Goal: Task Accomplishment & Management: Complete application form

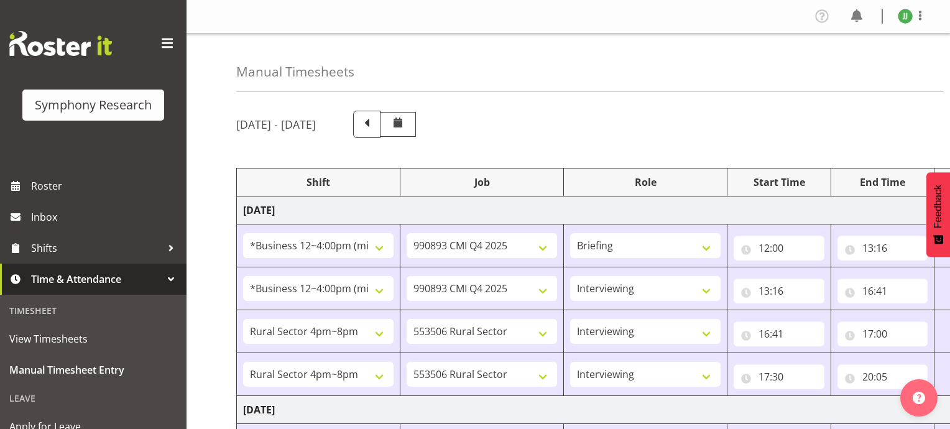
select select "81741"
select select "10575"
select select "81741"
select select "10575"
select select "47"
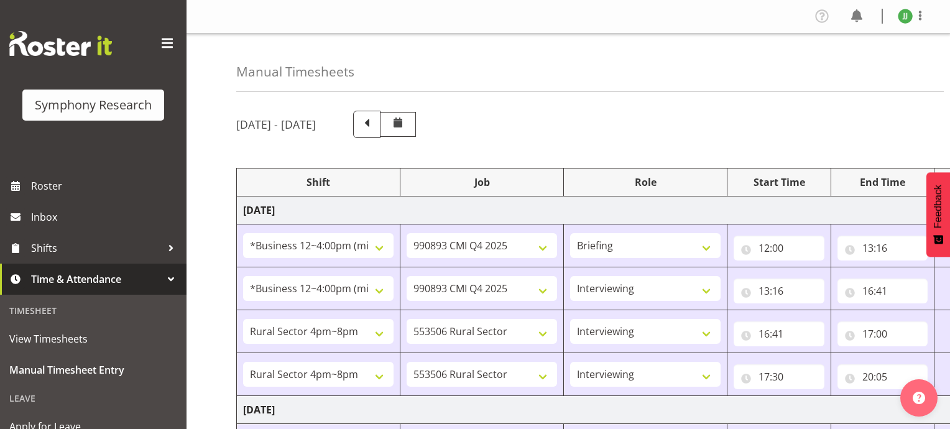
select select "81298"
select select "10587"
select select "47"
select select "81298"
select select "10587"
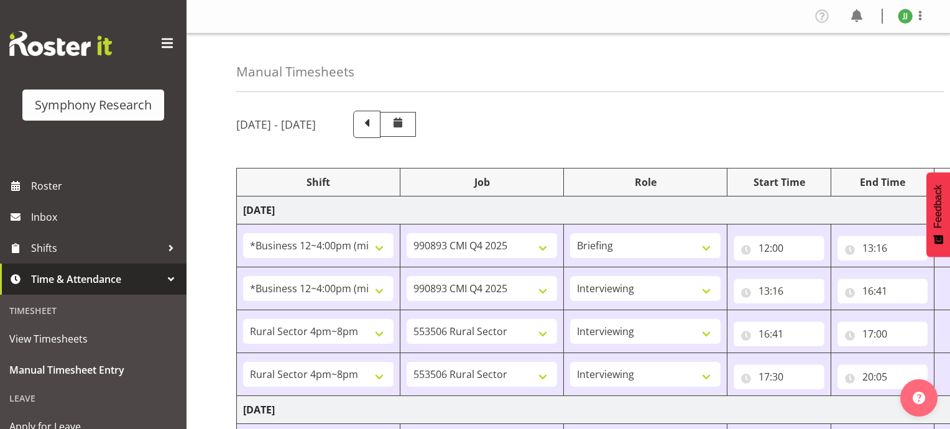
select select "47"
select select "81741"
select select "10587"
select select "47"
select select "81298"
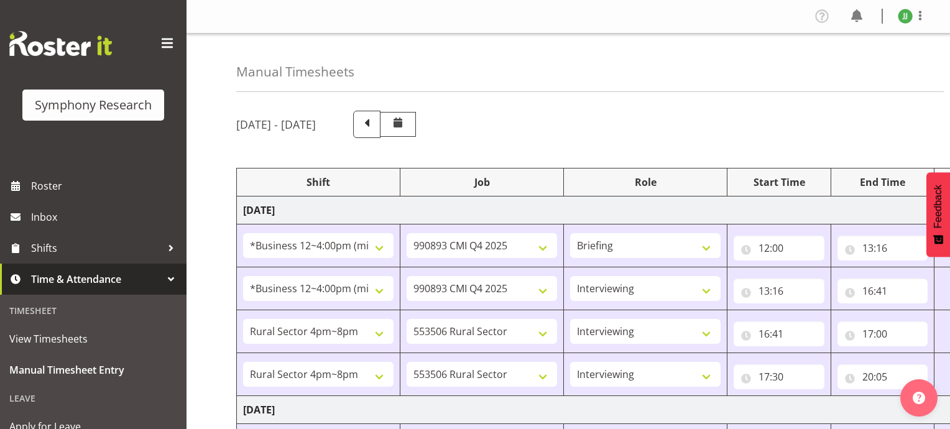
select select "10587"
select select "47"
select select "48116"
select select "10575"
select select "47"
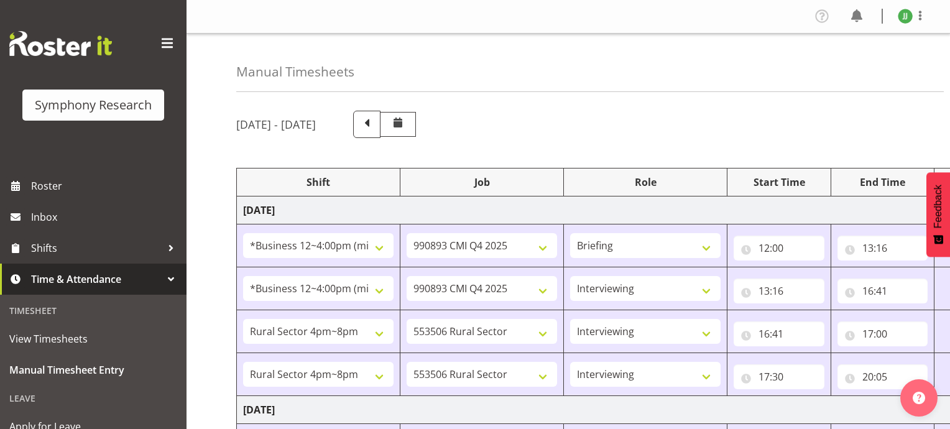
scroll to position [377, 0]
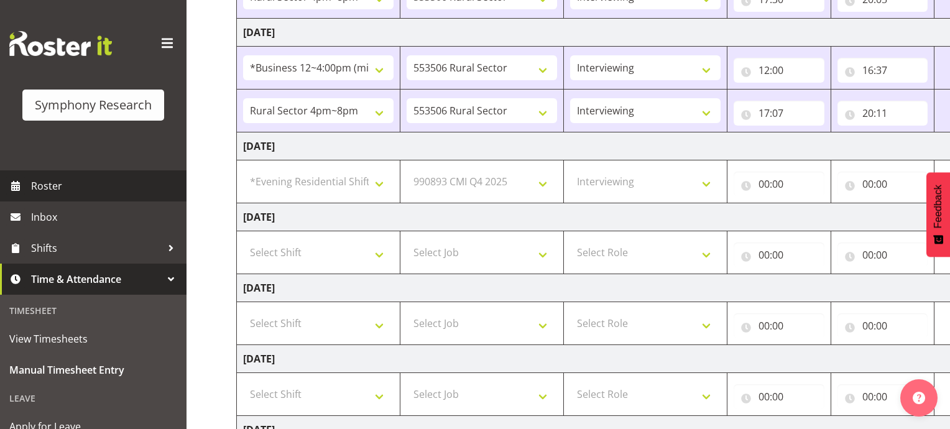
click at [50, 180] on span "Roster" at bounding box center [105, 185] width 149 height 19
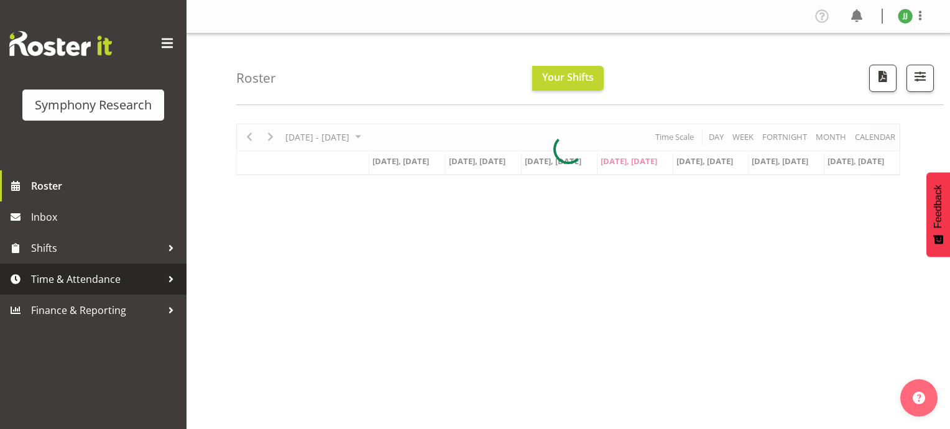
click at [107, 285] on span "Time & Attendance" at bounding box center [96, 279] width 130 height 19
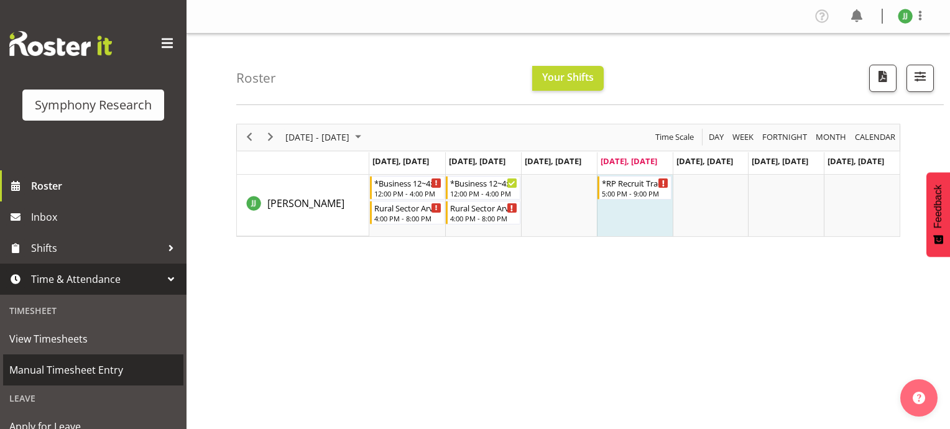
click at [85, 365] on span "Manual Timesheet Entry" at bounding box center [93, 369] width 168 height 19
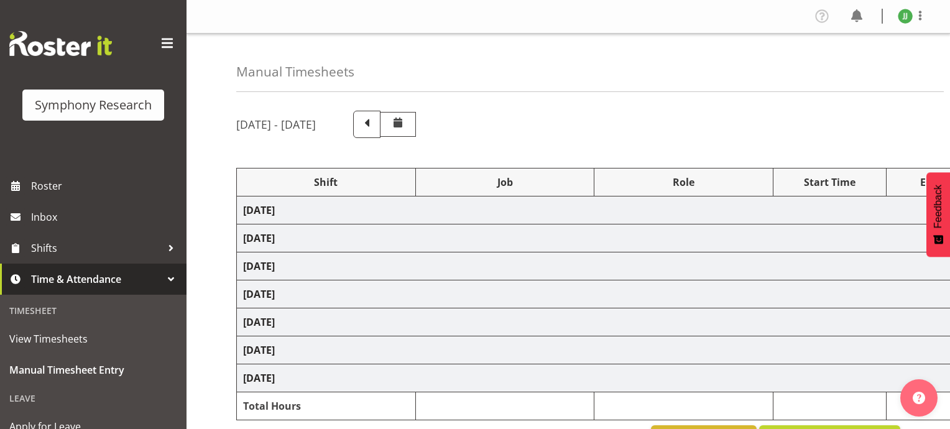
select select
select select "10575"
select select
select select "10575"
select select "47"
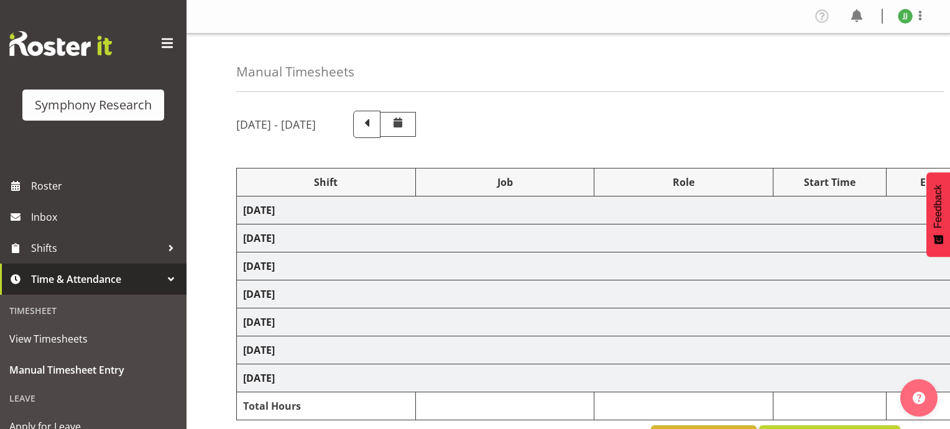
select select
select select "10587"
select select "47"
select select
select select "10587"
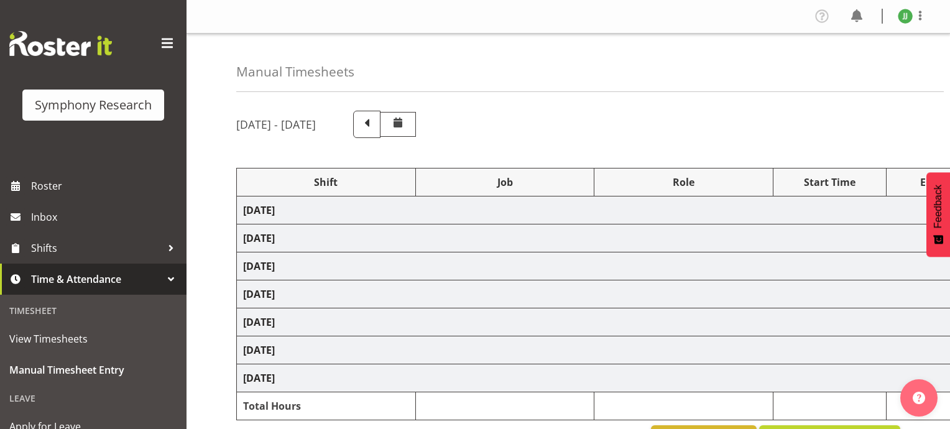
select select "47"
select select
select select "10587"
select select "47"
select select
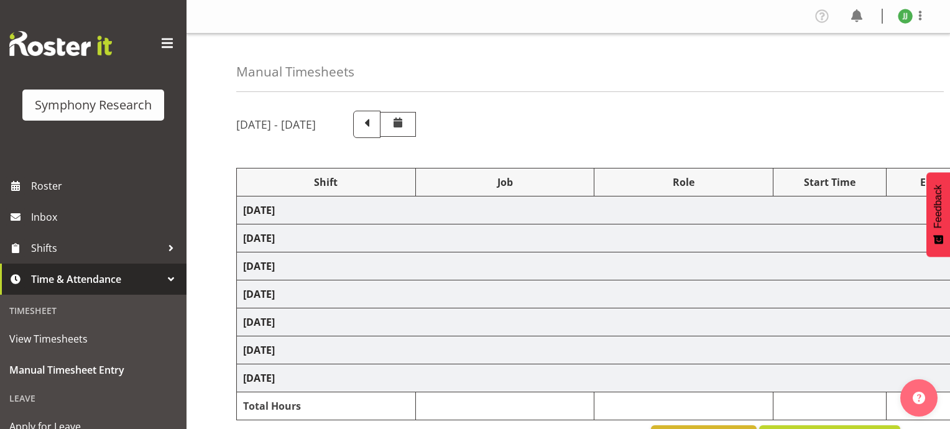
select select "10587"
select select "47"
select select "48116"
select select "10575"
select select "47"
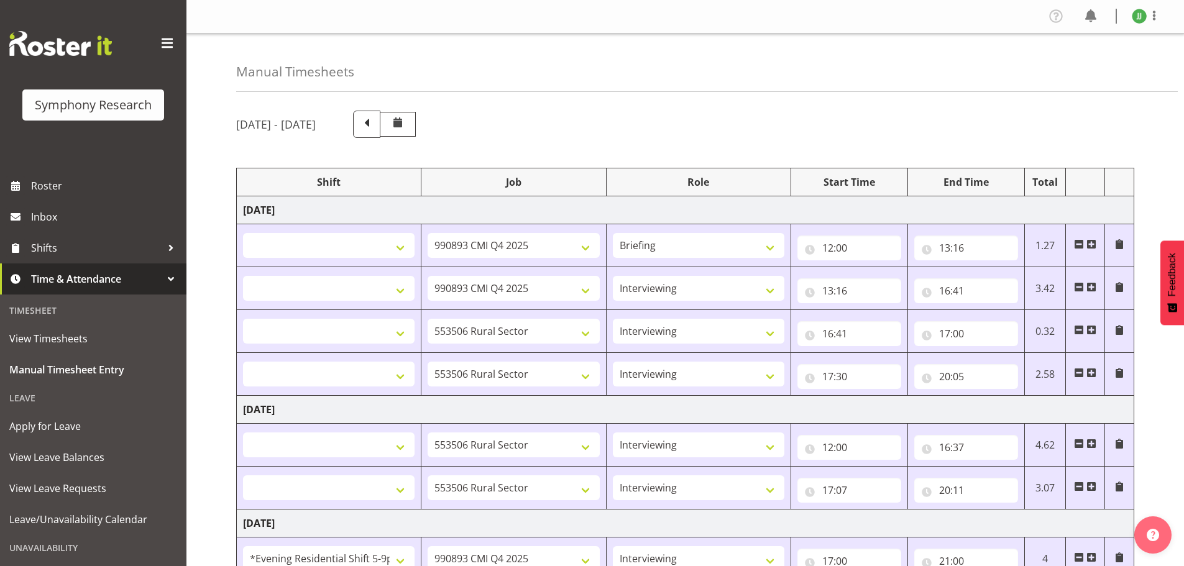
click at [866, 88] on div "Manual Timesheets" at bounding box center [706, 63] width 941 height 58
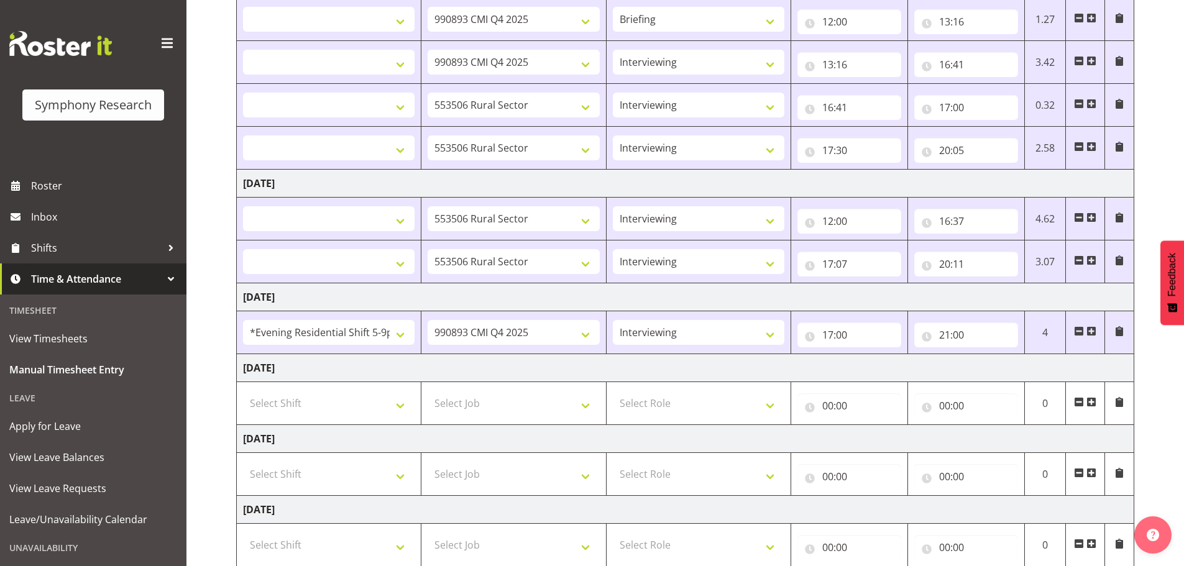
scroll to position [249, 0]
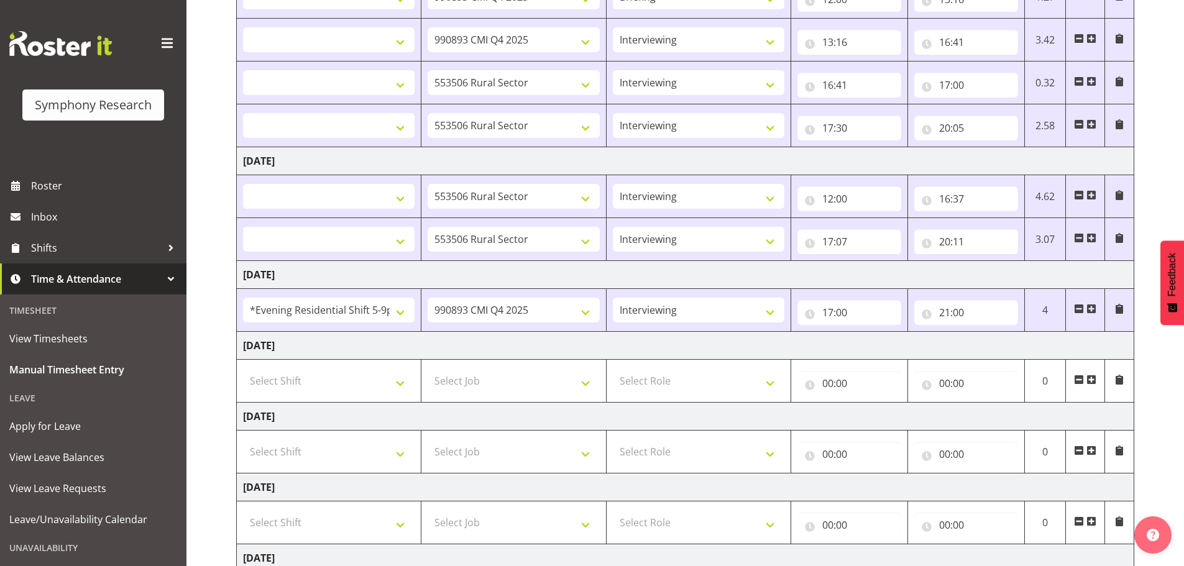
click at [949, 380] on span at bounding box center [1091, 380] width 10 height 10
select select
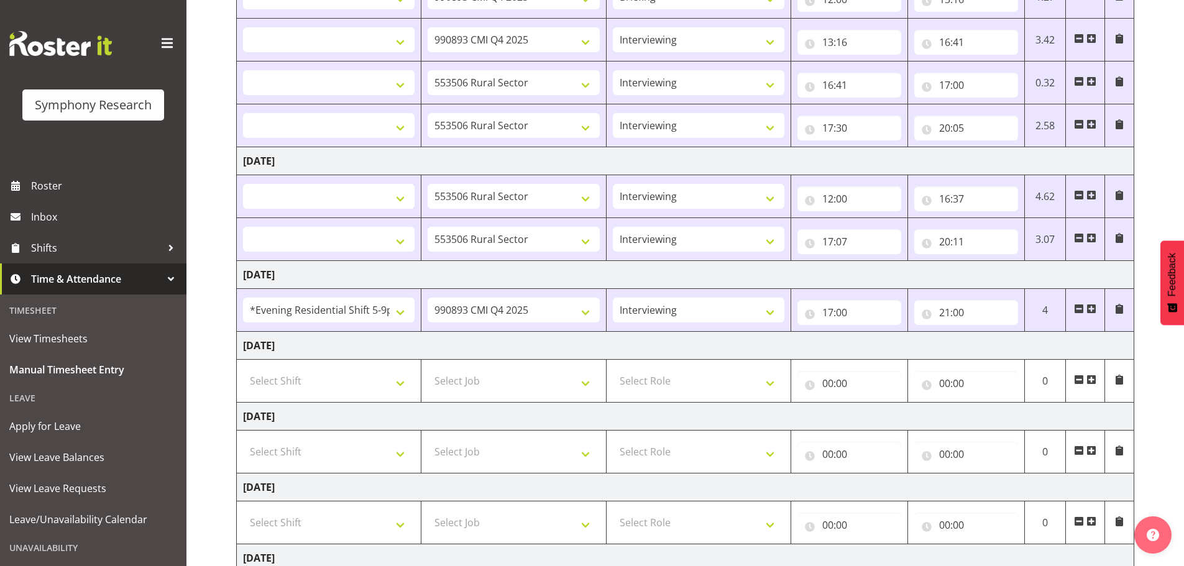
select select
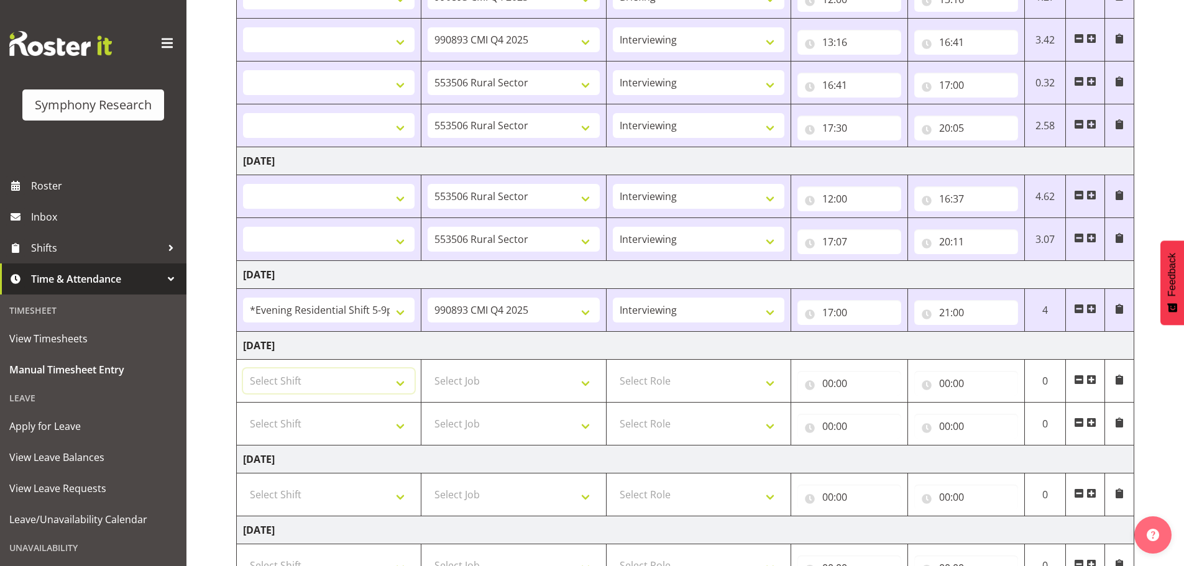
click at [344, 391] on select "Select Shift !!Weekend Residential (Roster IT Shift Label) *Business 9/10am ~ 4…" at bounding box center [329, 380] width 172 height 25
select select "2690"
click at [243, 368] on select "Select Shift !!Weekend Residential (Roster IT Shift Label) *Business 9/10am ~ 4…" at bounding box center [329, 380] width 172 height 25
select select
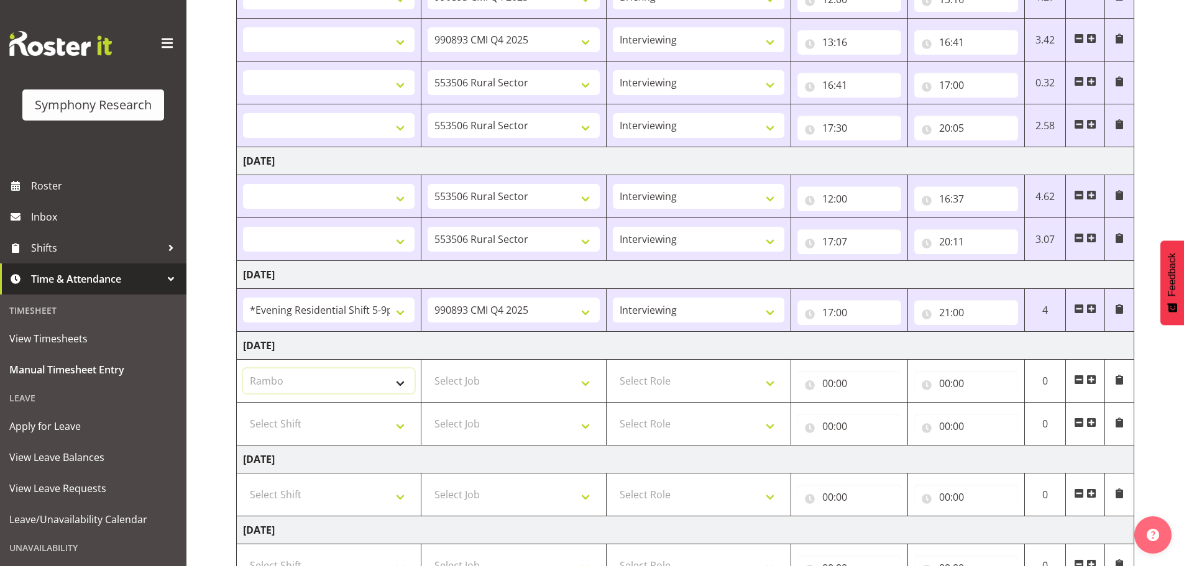
select select
click at [505, 390] on select "Select Job 550060 IF Admin 553492 World Poll Aus Wave 2 Main 2025 553493 World …" at bounding box center [514, 380] width 172 height 25
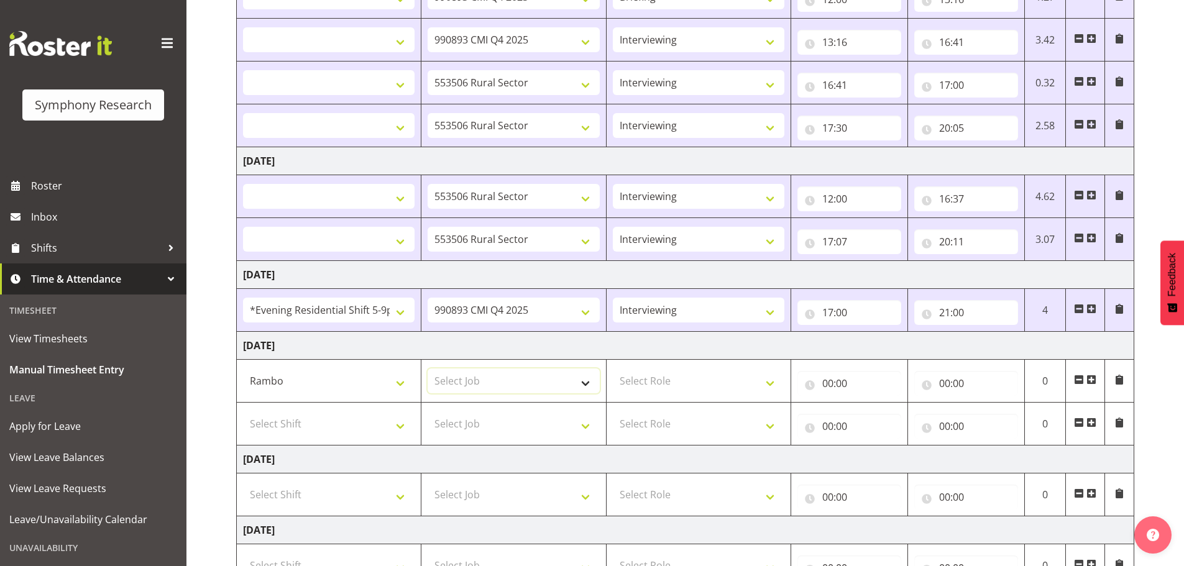
select select "10732"
click at [428, 368] on select "Select Job 550060 IF Admin 553492 World Poll Aus Wave 2 Main 2025 553493 World …" at bounding box center [514, 380] width 172 height 25
select select
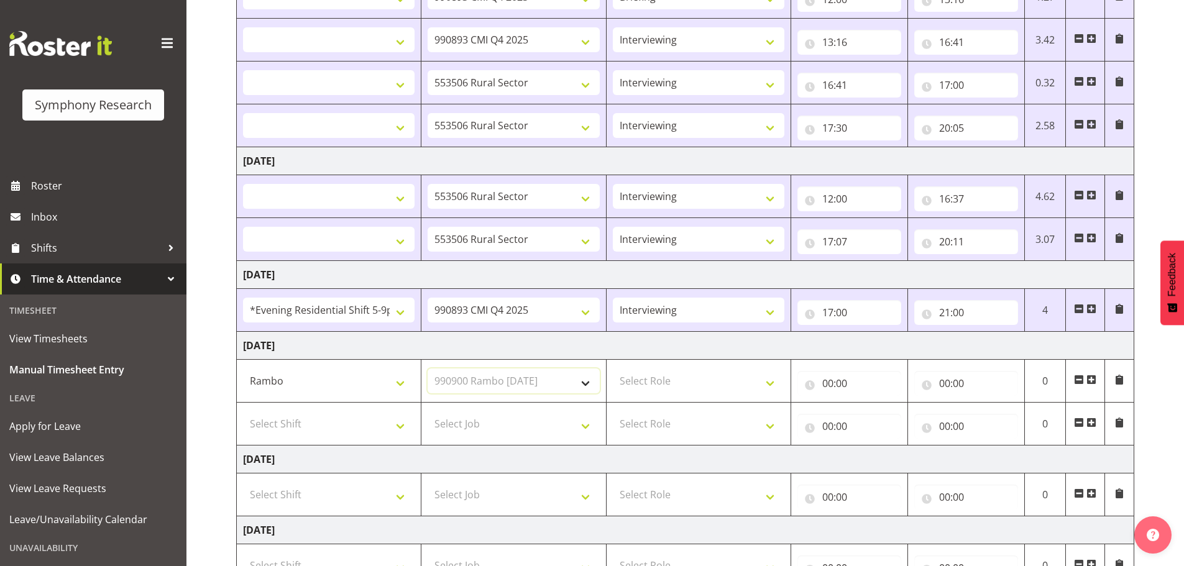
select select
click at [728, 382] on select "Select Role Briefing Interviewing" at bounding box center [699, 380] width 172 height 25
select select "297"
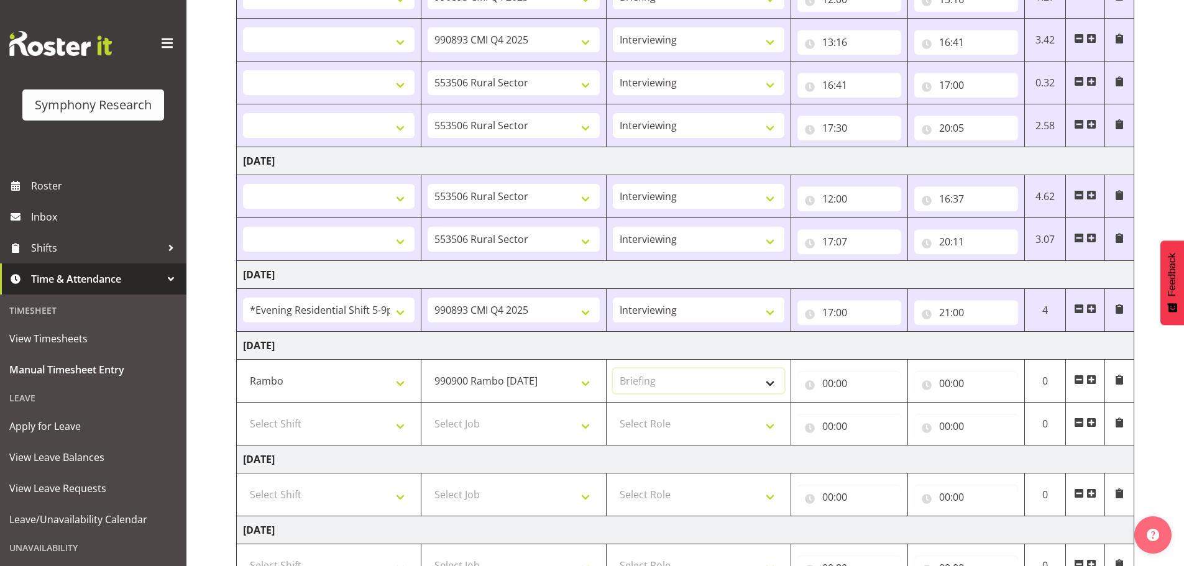
click at [613, 368] on select "Select Role Briefing Interviewing" at bounding box center [699, 380] width 172 height 25
select select
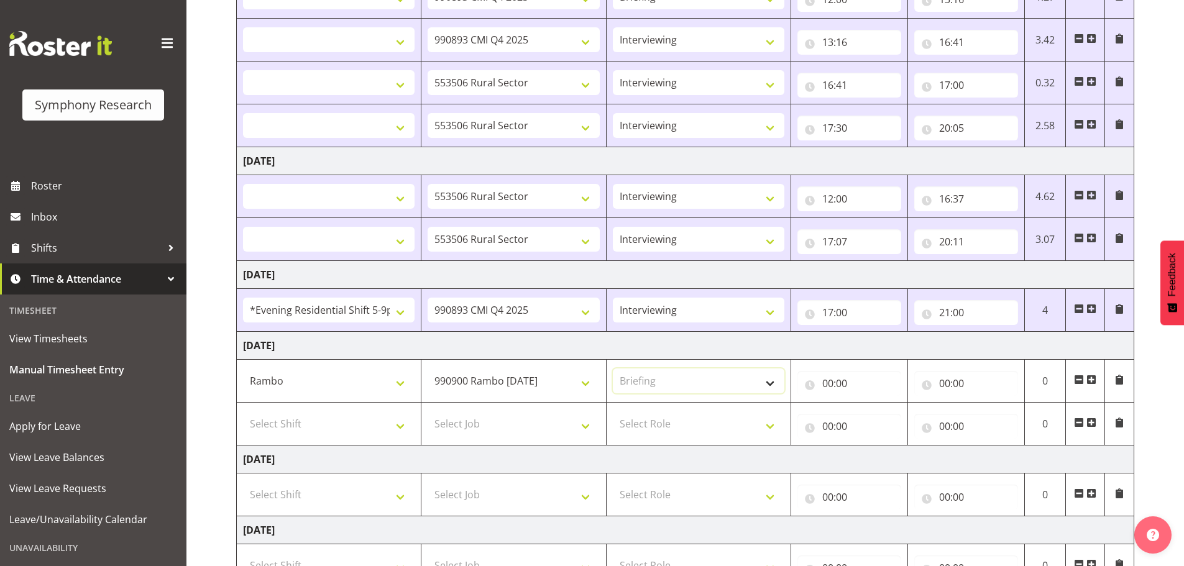
select select
click at [830, 380] on input "00:00" at bounding box center [849, 383] width 104 height 25
click at [880, 413] on select "00 01 02 03 04 05 06 07 08 09 10 11 12 13 14 15 16 17 18 19 20 21 22 23" at bounding box center [882, 415] width 28 height 25
select select "16"
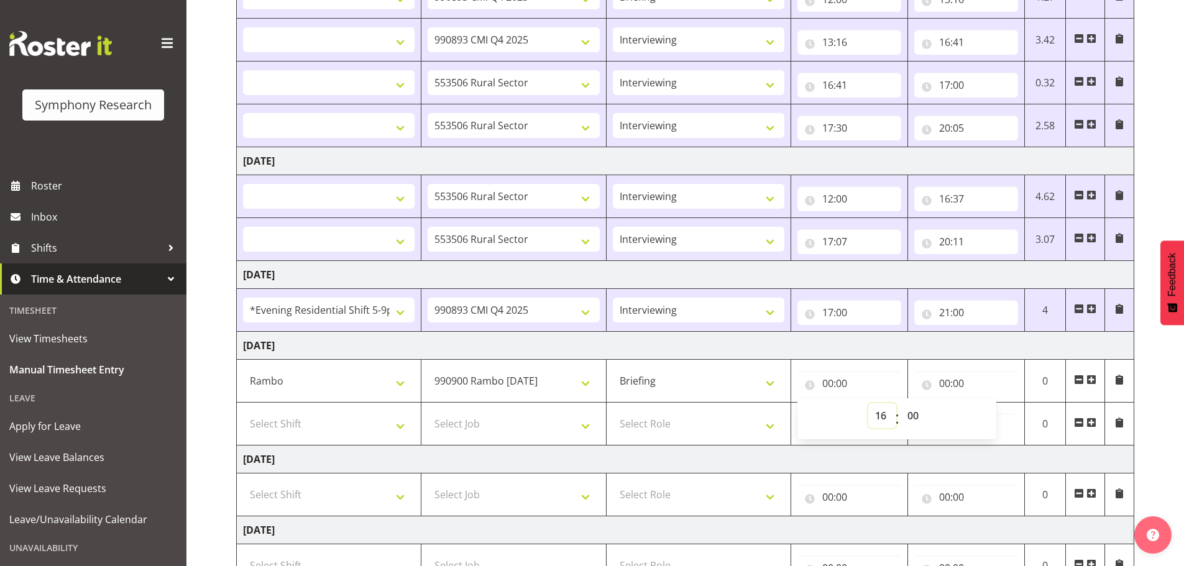
click at [868, 403] on select "00 01 02 03 04 05 06 07 08 09 10 11 12 13 14 15 16 17 18 19 20 21 22 23" at bounding box center [882, 415] width 28 height 25
select select
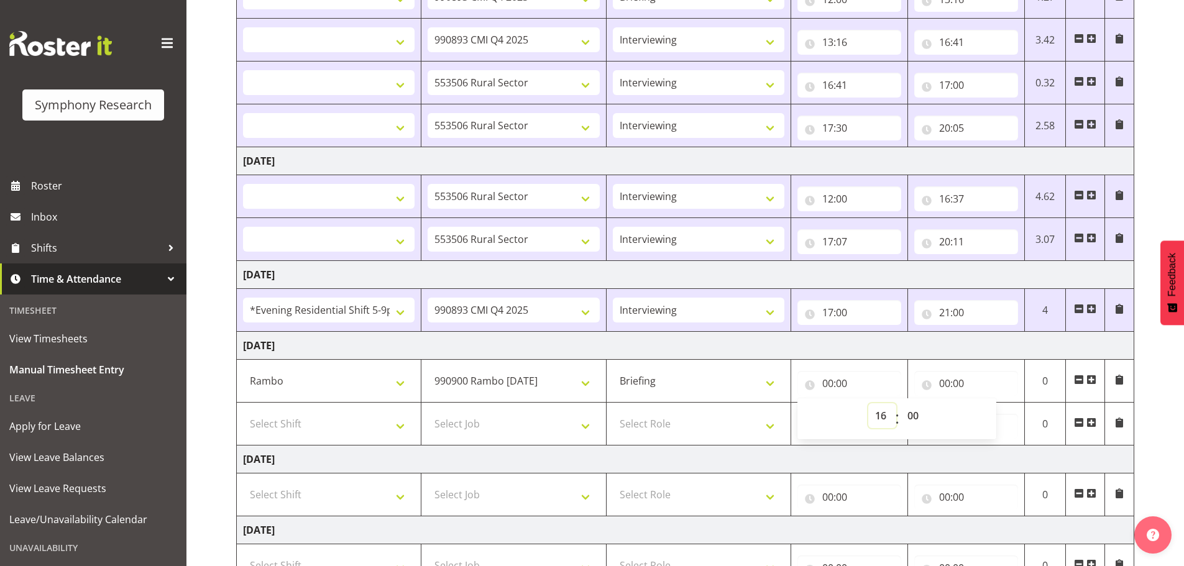
select select
type input "16:00"
click at [946, 385] on input "00:00" at bounding box center [966, 383] width 104 height 25
click at [949, 418] on select "00 01 02 03 04 05 06 07 08 09 10 11 12 13 14 15 16 17 18 19 20 21 22 23" at bounding box center [999, 415] width 28 height 25
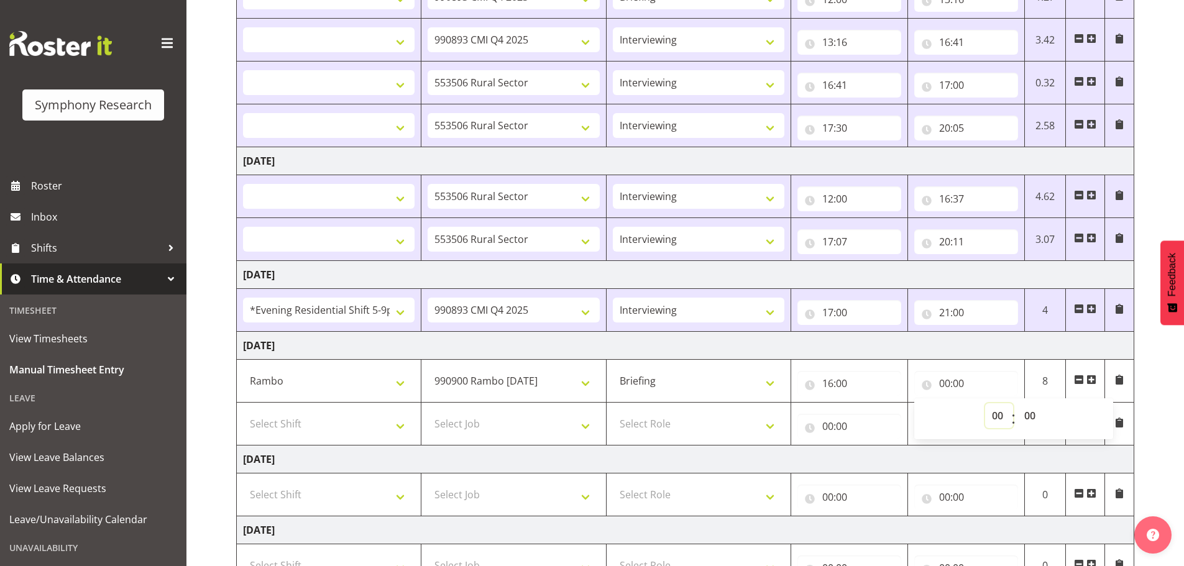
select select "16"
click at [949, 403] on select "00 01 02 03 04 05 06 07 08 09 10 11 12 13 14 15 16 17 18 19 20 21 22 23" at bounding box center [999, 415] width 28 height 25
select select
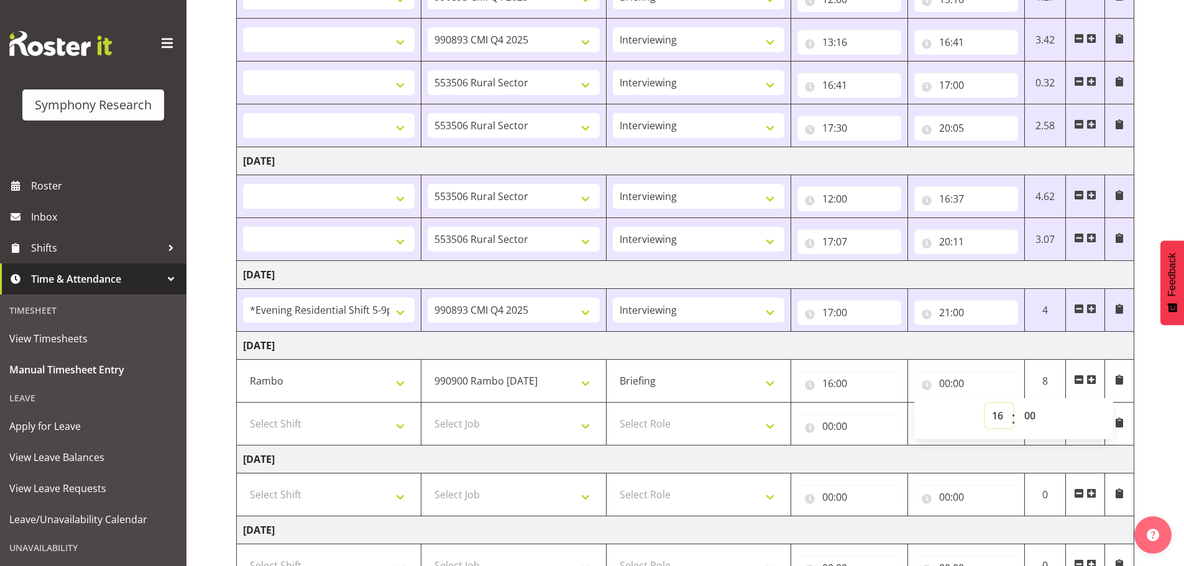
select select
type input "16:00"
click at [949, 414] on select "00 01 02 03 04 05 06 07 08 09 10 11 12 13 14 15 16 17 18 19 20 21 22 23 24 25 2…" at bounding box center [1031, 415] width 28 height 25
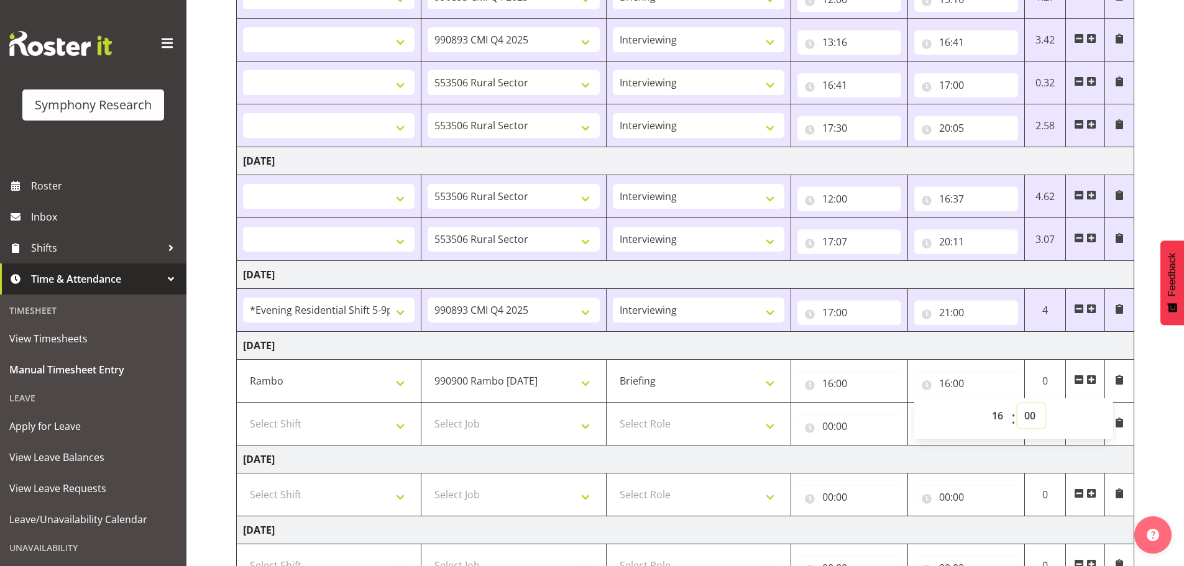
select select "30"
click at [949, 403] on select "00 01 02 03 04 05 06 07 08 09 10 11 12 13 14 15 16 17 18 19 20 21 22 23 24 25 2…" at bounding box center [1031, 415] width 28 height 25
select select
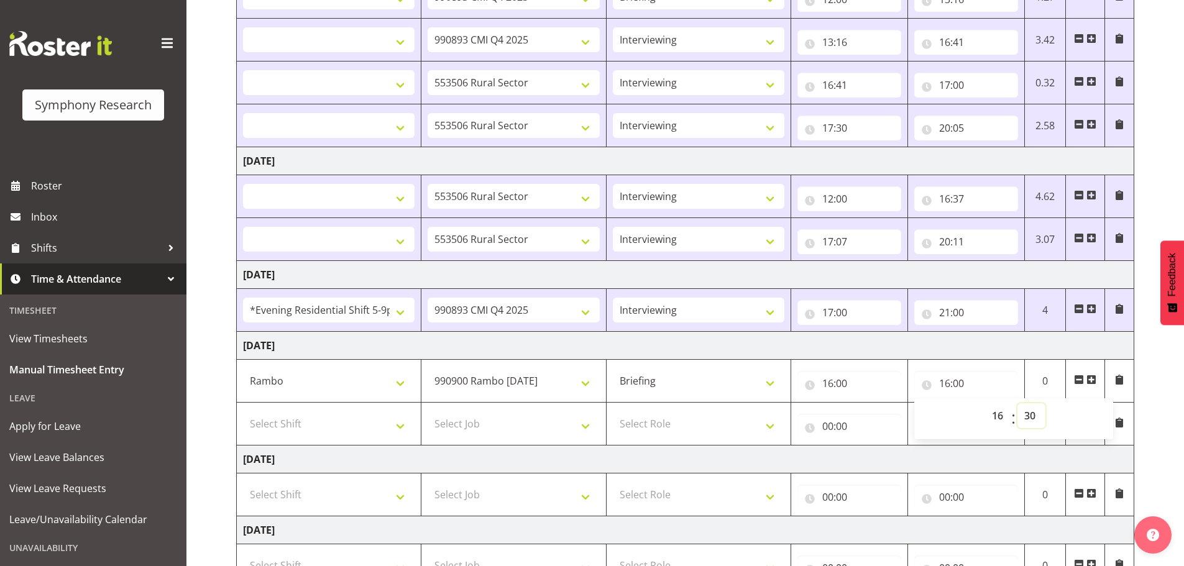
select select
type input "16:30"
click at [343, 423] on select "Select Shift !!Weekend Residential (Roster IT Shift Label) *Business 9/10am ~ 4…" at bounding box center [329, 423] width 172 height 25
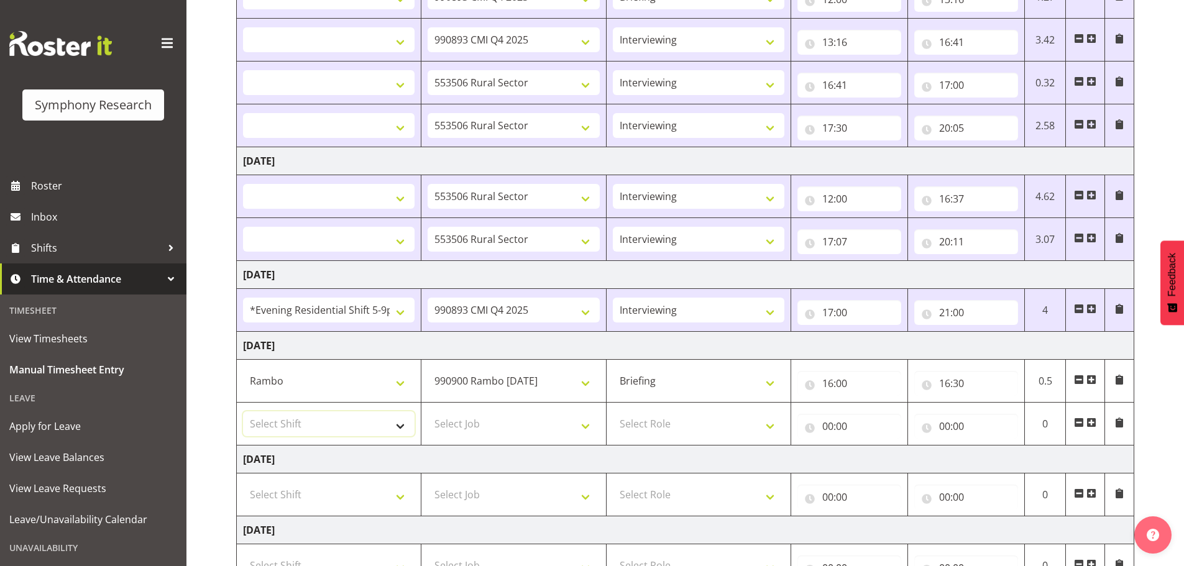
click at [335, 426] on select "Select Shift !!Weekend Residential (Roster IT Shift Label) *Business 9/10am ~ 4…" at bounding box center [329, 423] width 172 height 25
select select "48116"
click at [243, 411] on select "Select Shift !!Weekend Residential (Roster IT Shift Label) *Business 9/10am ~ 4…" at bounding box center [329, 423] width 172 height 25
select select
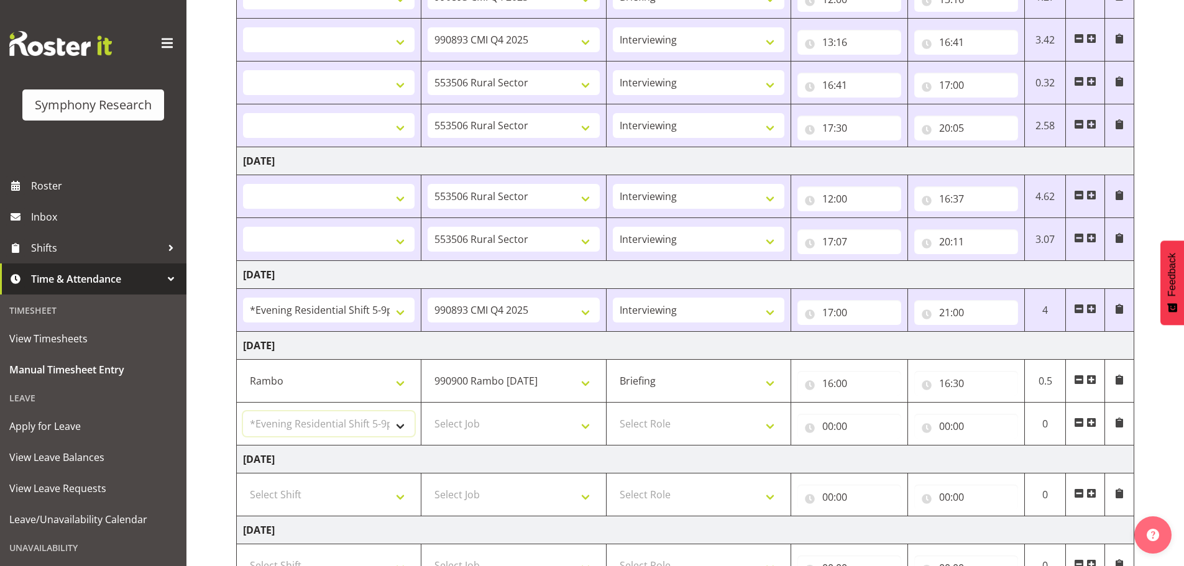
select select
click at [510, 428] on select "Select Job 550060 IF Admin 553492 World Poll Aus Wave 2 Main 2025 553493 World …" at bounding box center [514, 423] width 172 height 25
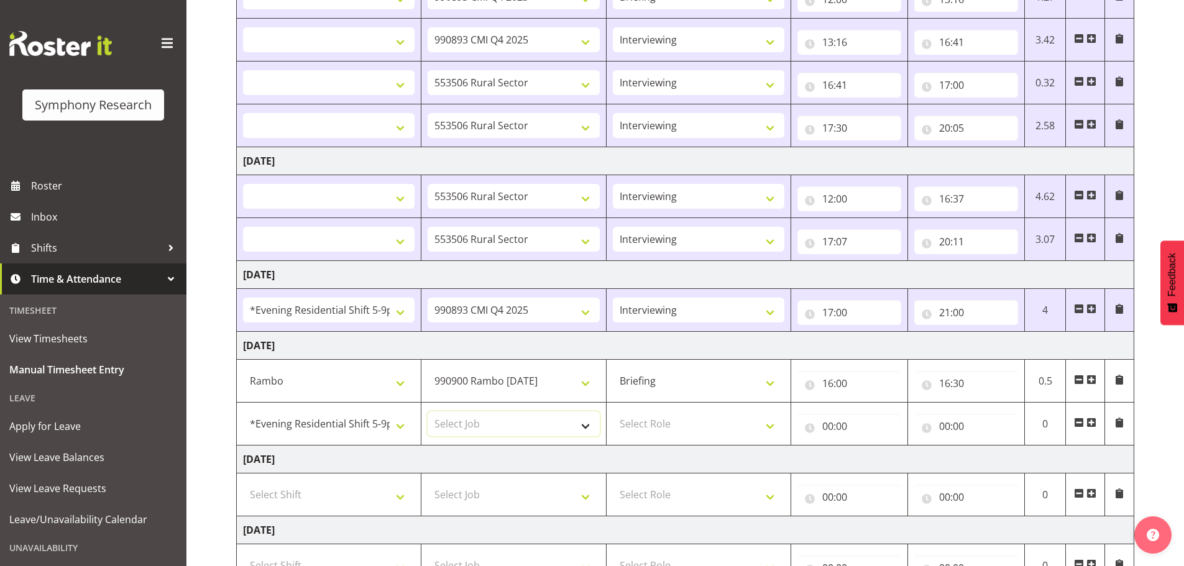
select select "10575"
click at [428, 411] on select "Select Job 550060 IF Admin 553492 World Poll Aus Wave 2 Main 2025 553493 World …" at bounding box center [514, 423] width 172 height 25
select select
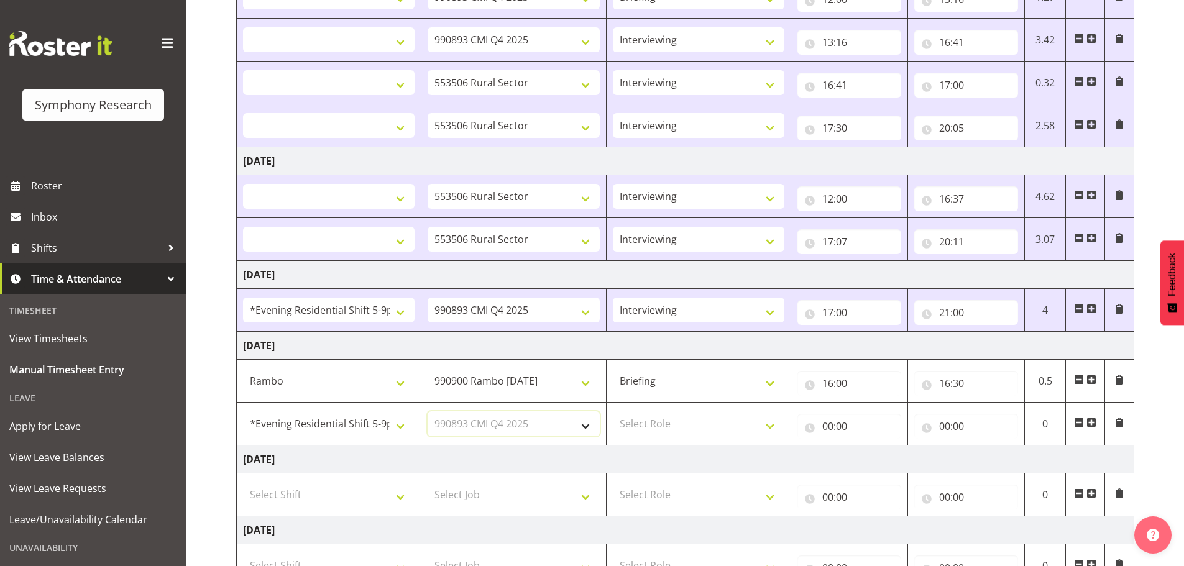
select select
click at [717, 428] on select "Select Role Briefing Interviewing" at bounding box center [699, 423] width 172 height 25
select select "47"
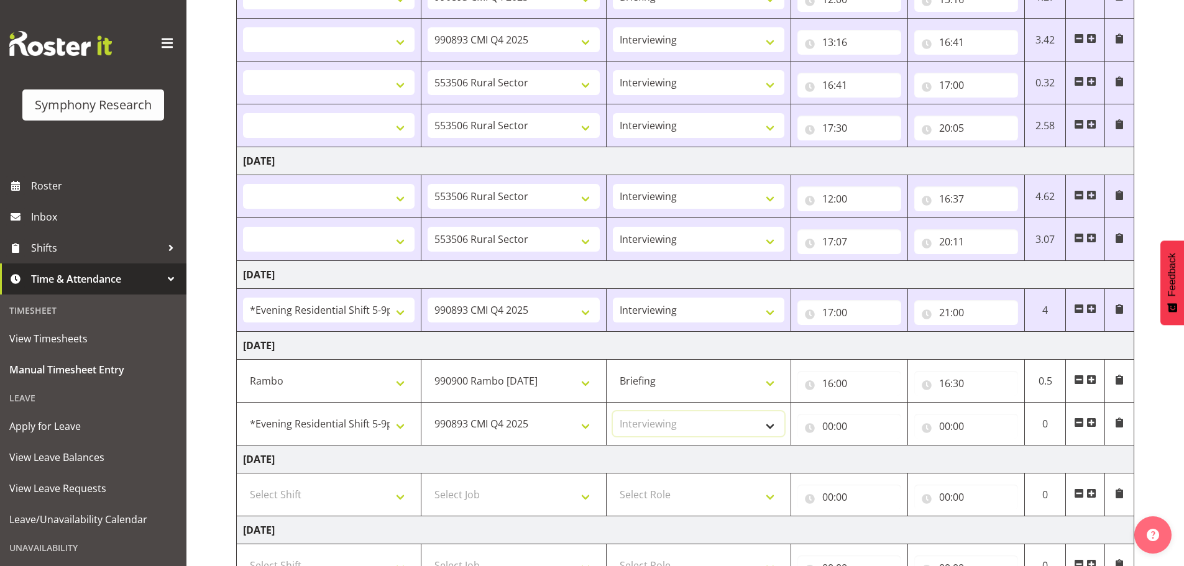
click at [613, 411] on select "Select Role Briefing Interviewing" at bounding box center [699, 423] width 172 height 25
select select
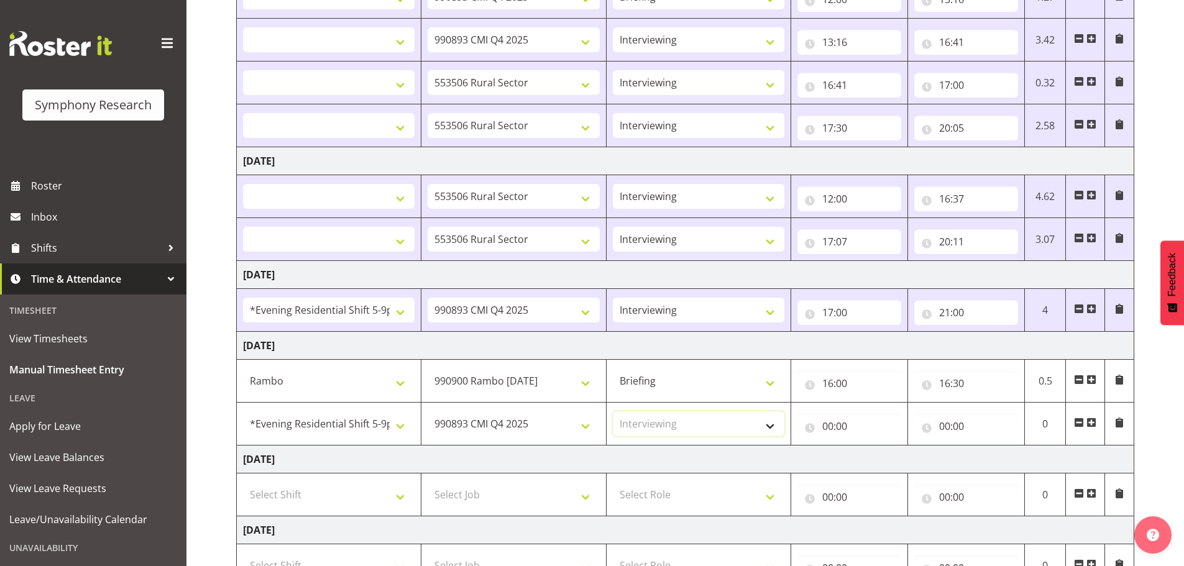
select select
click at [834, 425] on input "00:00" at bounding box center [849, 426] width 104 height 25
click at [895, 428] on span ":" at bounding box center [897, 461] width 4 height 31
click at [887, 428] on select "00 01 02 03 04 05 06 07 08 09 10 11 12 13 14 15 16 17 18 19 20 21 22 23" at bounding box center [882, 458] width 28 height 25
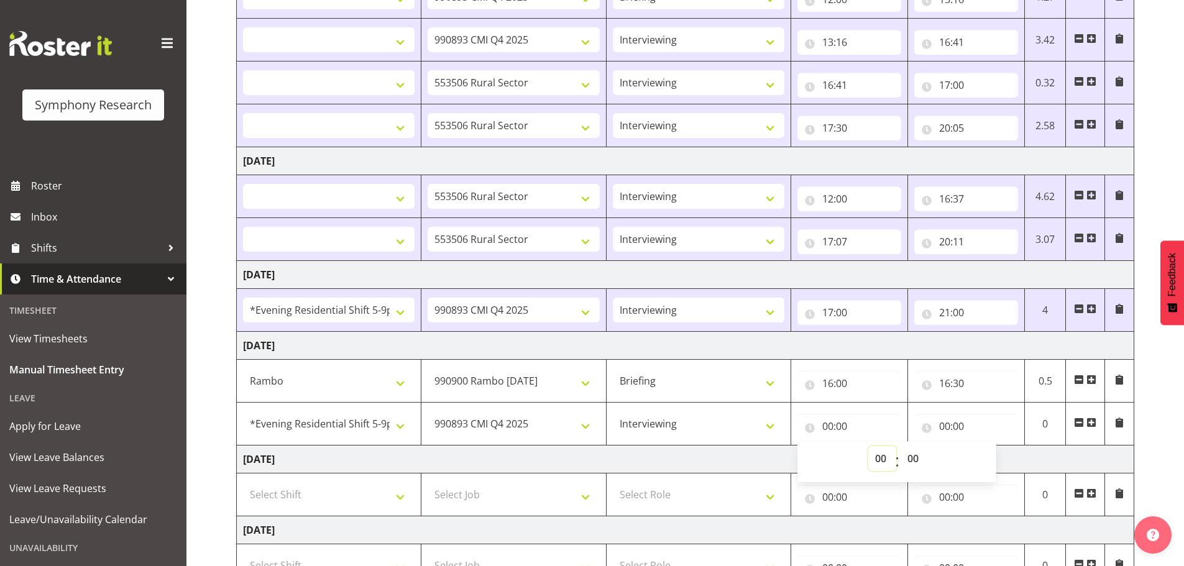
select select "17"
click at [868, 428] on select "00 01 02 03 04 05 06 07 08 09 10 11 12 13 14 15 16 17 18 19 20 21 22 23" at bounding box center [882, 458] width 28 height 25
select select
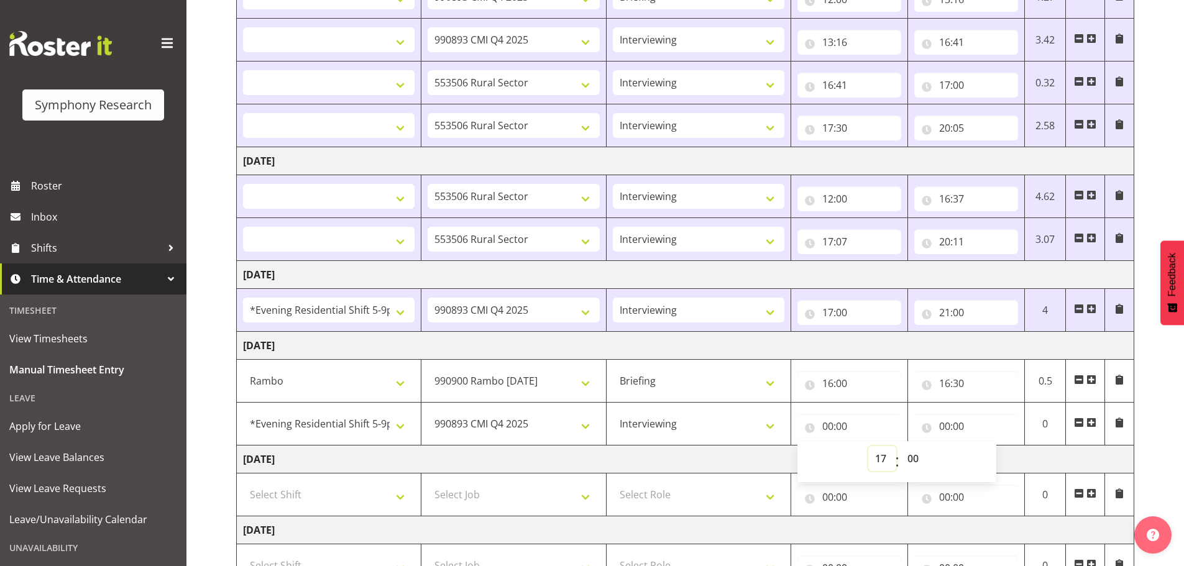
select select
type input "17:00"
click at [949, 426] on input "00:00" at bounding box center [966, 426] width 104 height 25
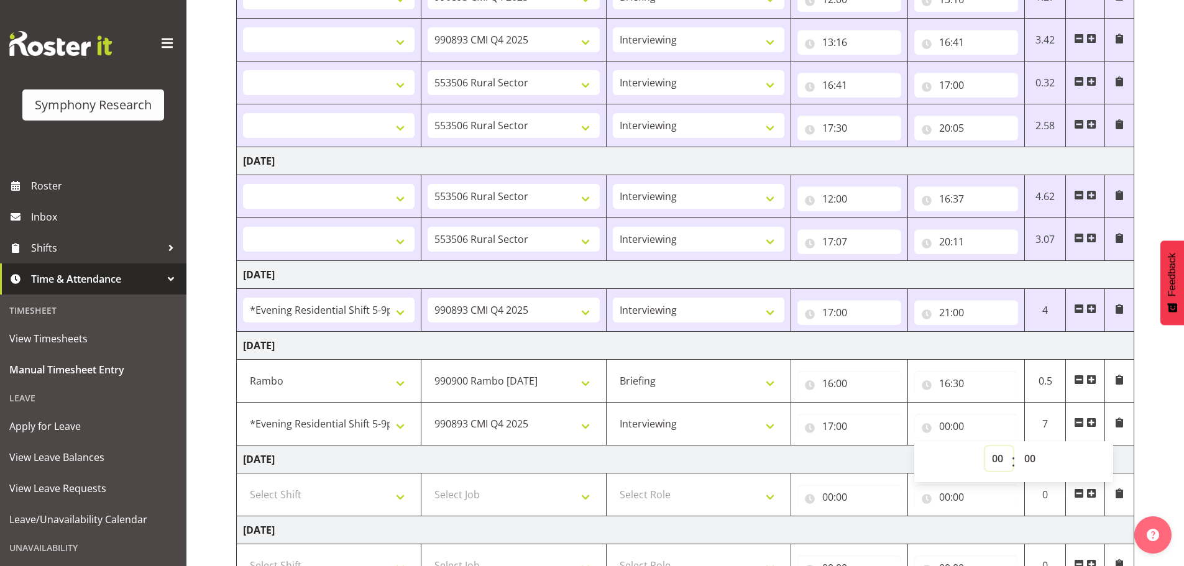
click at [949, 428] on select "00 01 02 03 04 05 06 07 08 09 10 11 12 13 14 15 16 17 18 19 20 21 22 23" at bounding box center [999, 458] width 28 height 25
select select "21"
click at [949, 428] on select "00 01 02 03 04 05 06 07 08 09 10 11 12 13 14 15 16 17 18 19 20 21 22 23" at bounding box center [999, 458] width 28 height 25
select select
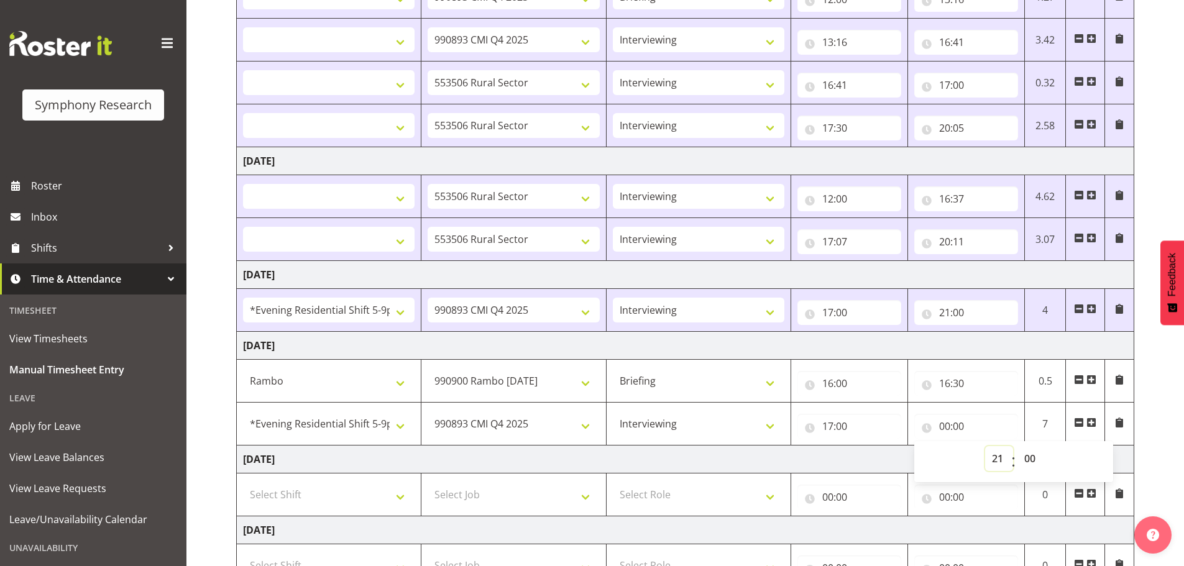
select select
type input "21:00"
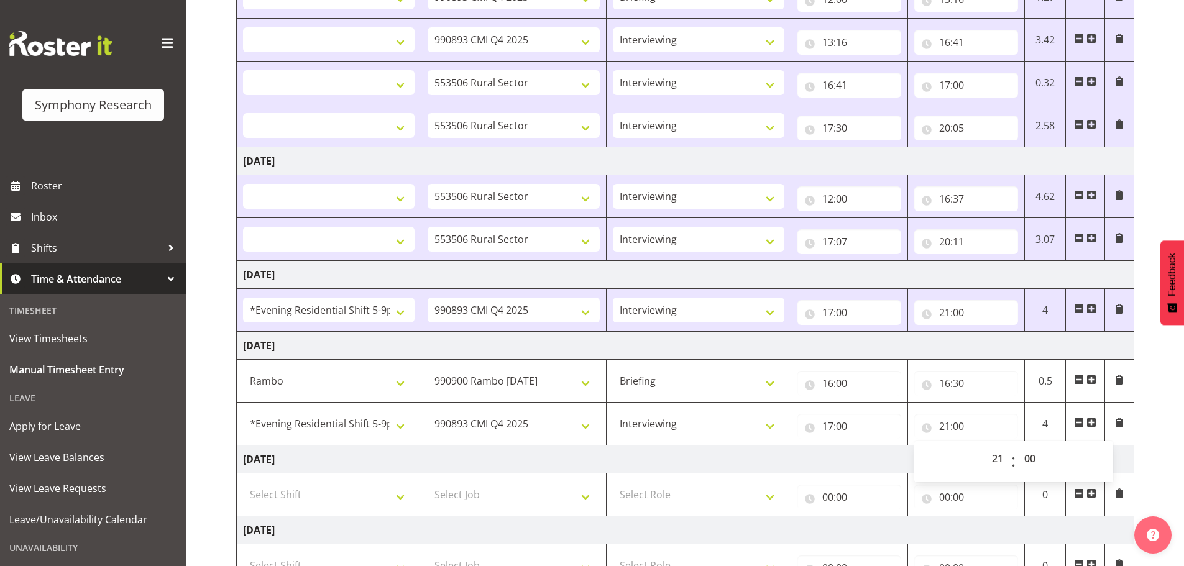
click at [949, 428] on td "4" at bounding box center [1045, 424] width 42 height 43
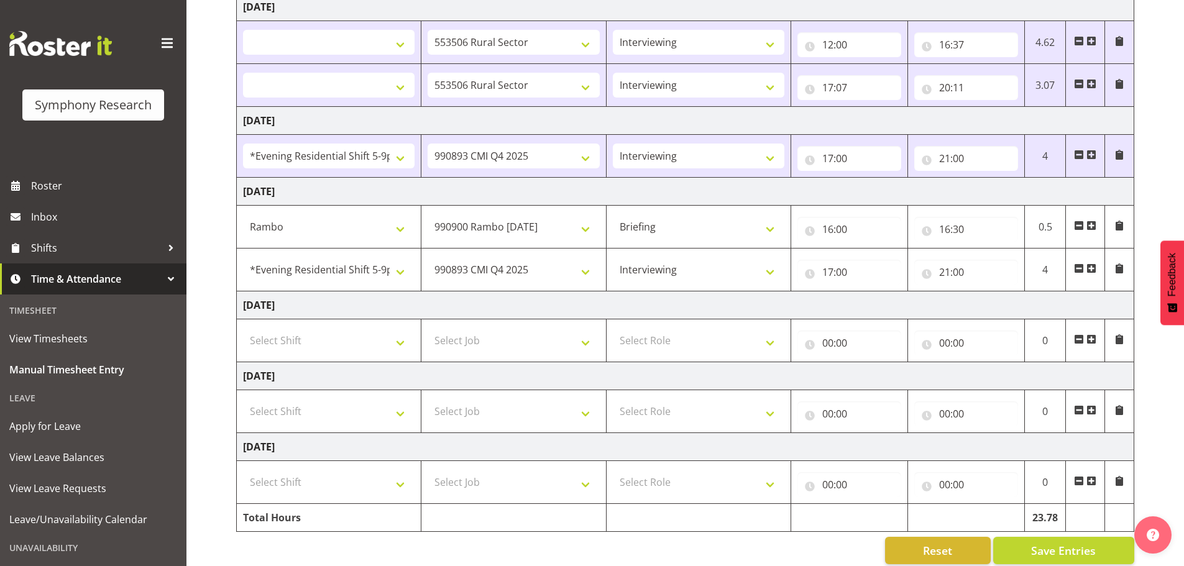
scroll to position [419, 0]
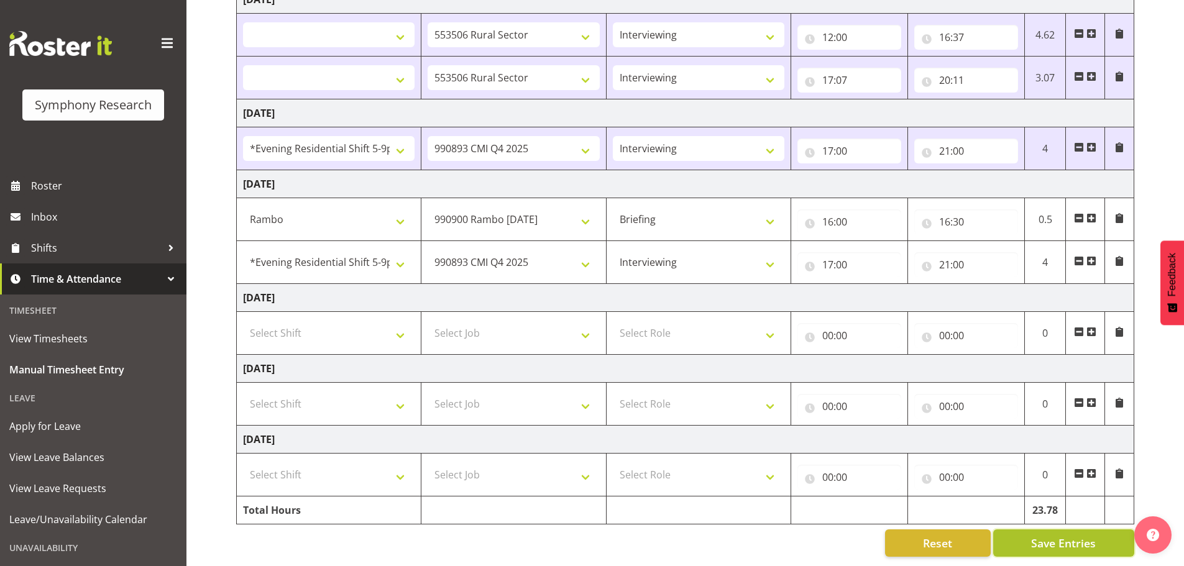
click at [949, 428] on span "Save Entries" at bounding box center [1063, 543] width 65 height 16
select select
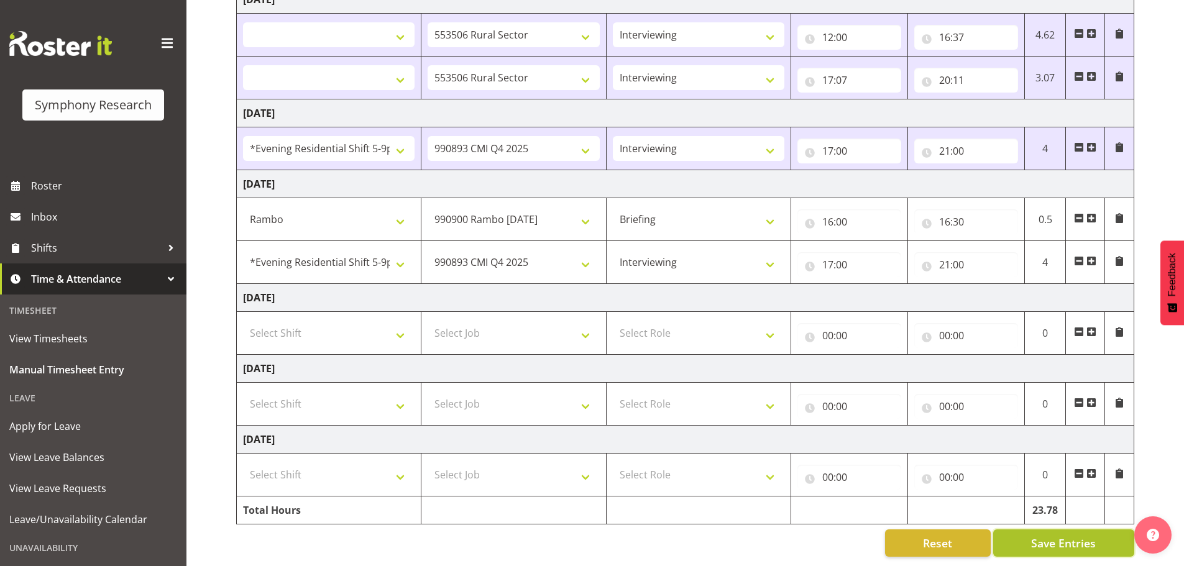
select select
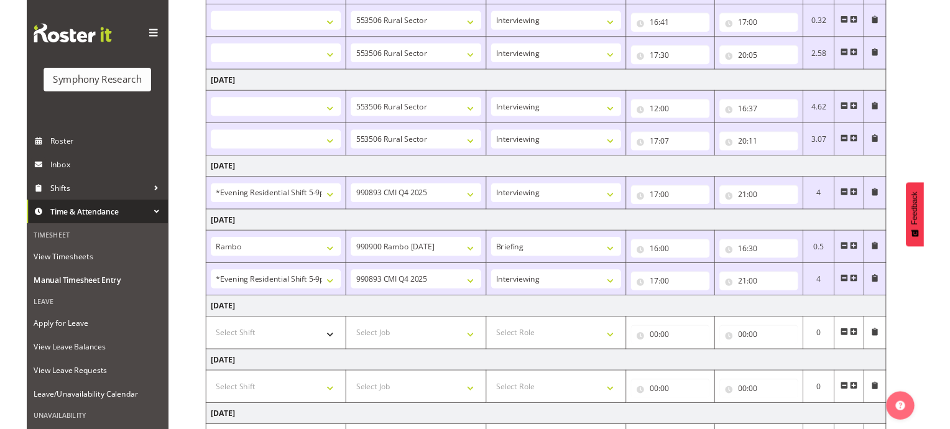
scroll to position [316, 0]
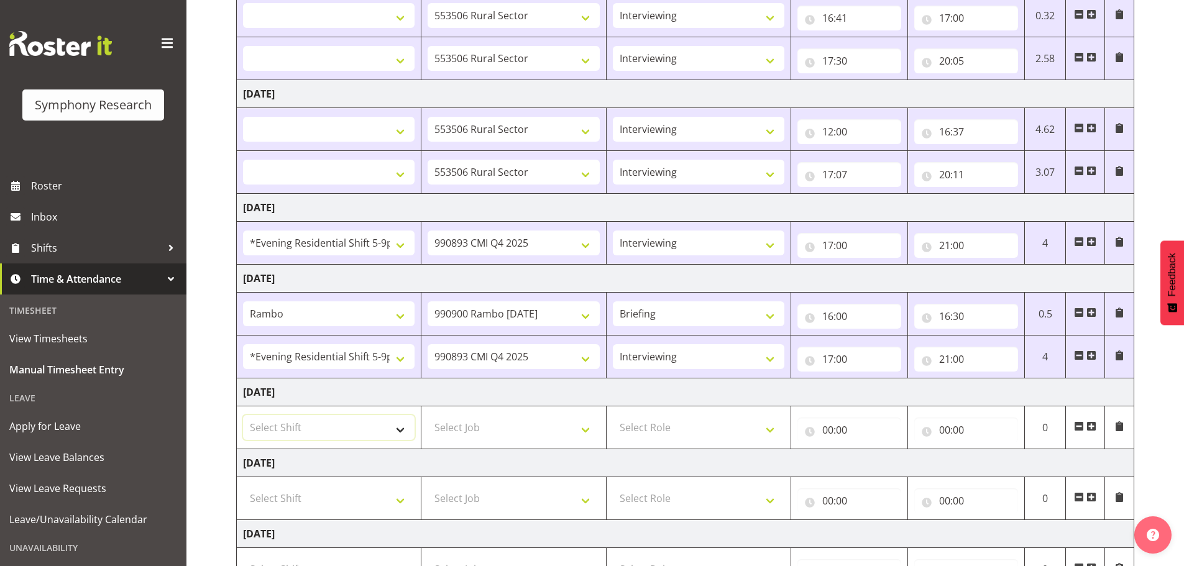
click at [306, 425] on select "Select Shift !!Weekend Residential (Roster IT Shift Label) *Business 9/10am ~ 4…" at bounding box center [329, 427] width 172 height 25
click at [949, 250] on div "September 29th - October 5th 2025 Shift Job Role Start Time End Time Total Mond…" at bounding box center [710, 223] width 948 height 875
